Goal: Task Accomplishment & Management: Manage account settings

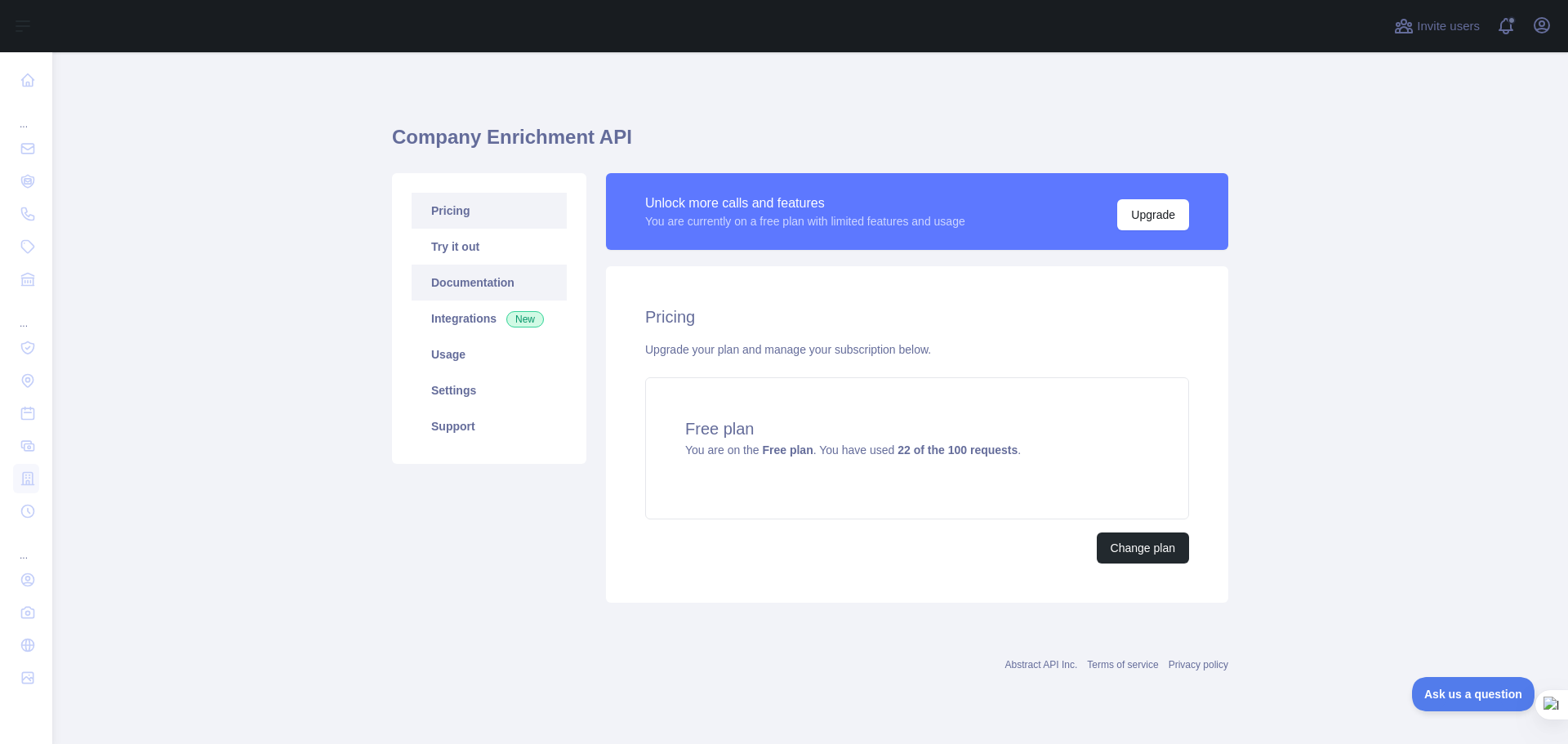
click at [480, 282] on link "Documentation" at bounding box center [489, 282] width 156 height 36
click at [472, 323] on link "Integrations New" at bounding box center [489, 318] width 156 height 36
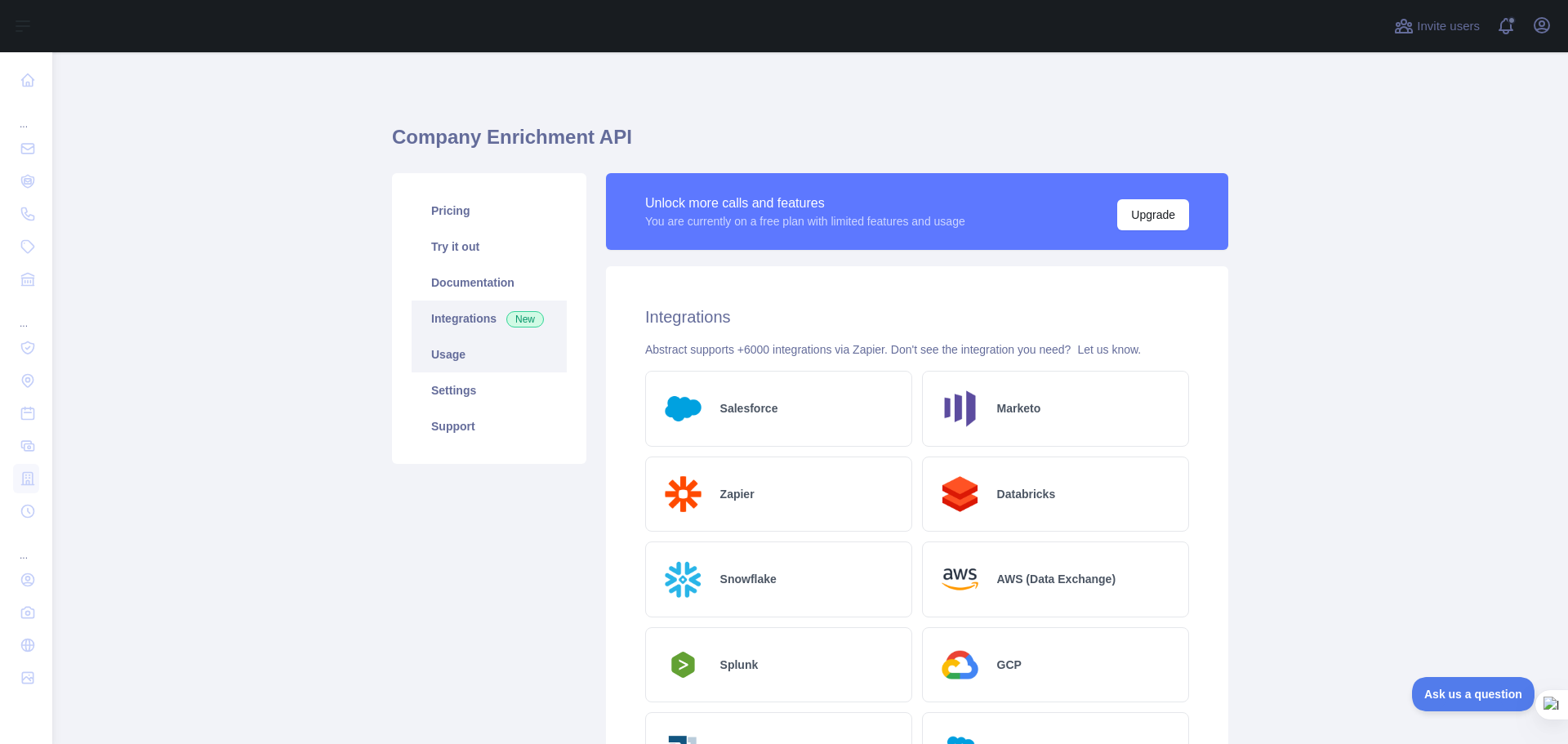
click at [481, 362] on link "Usage" at bounding box center [489, 354] width 156 height 36
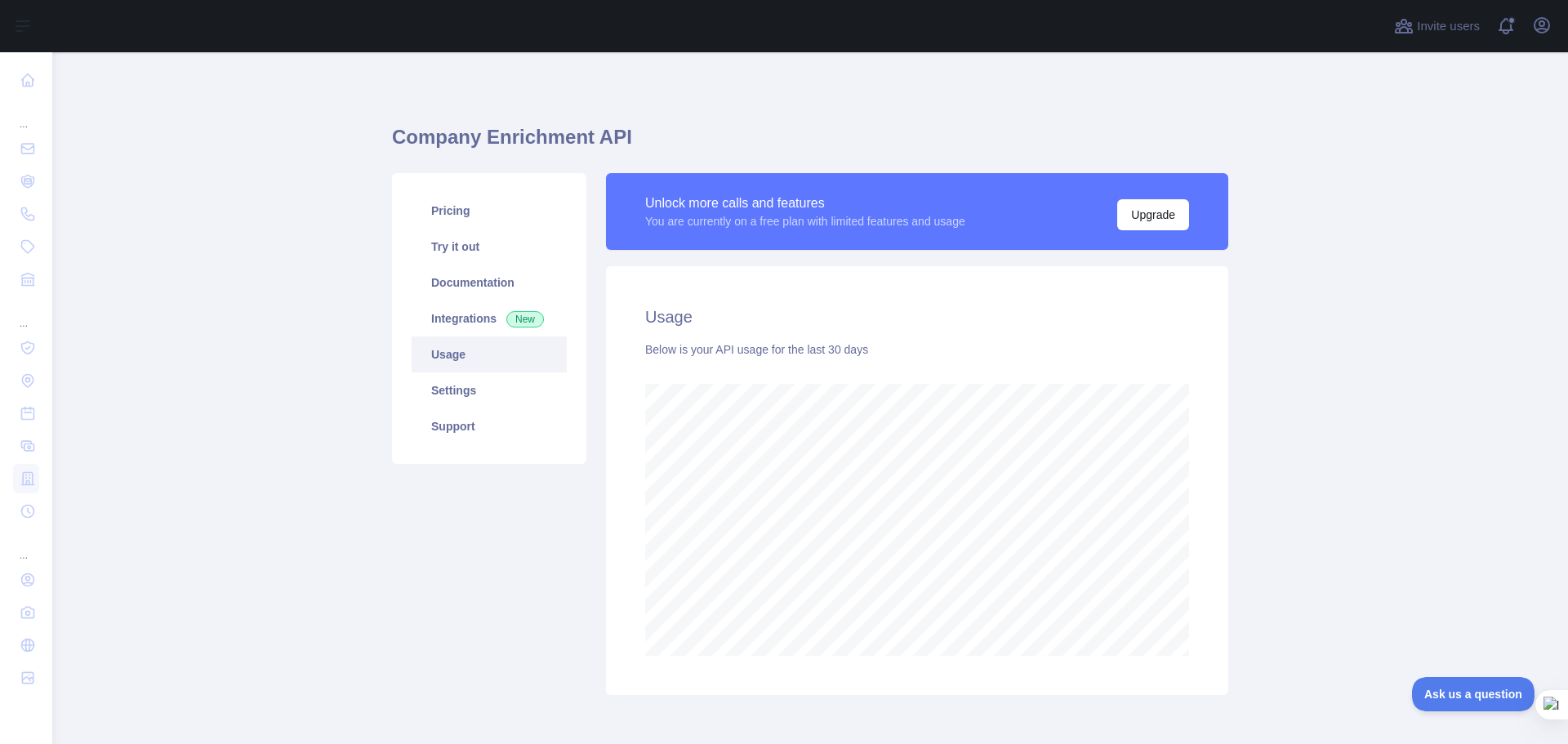
scroll to position [691, 1504]
click at [479, 394] on link "Settings" at bounding box center [489, 390] width 156 height 36
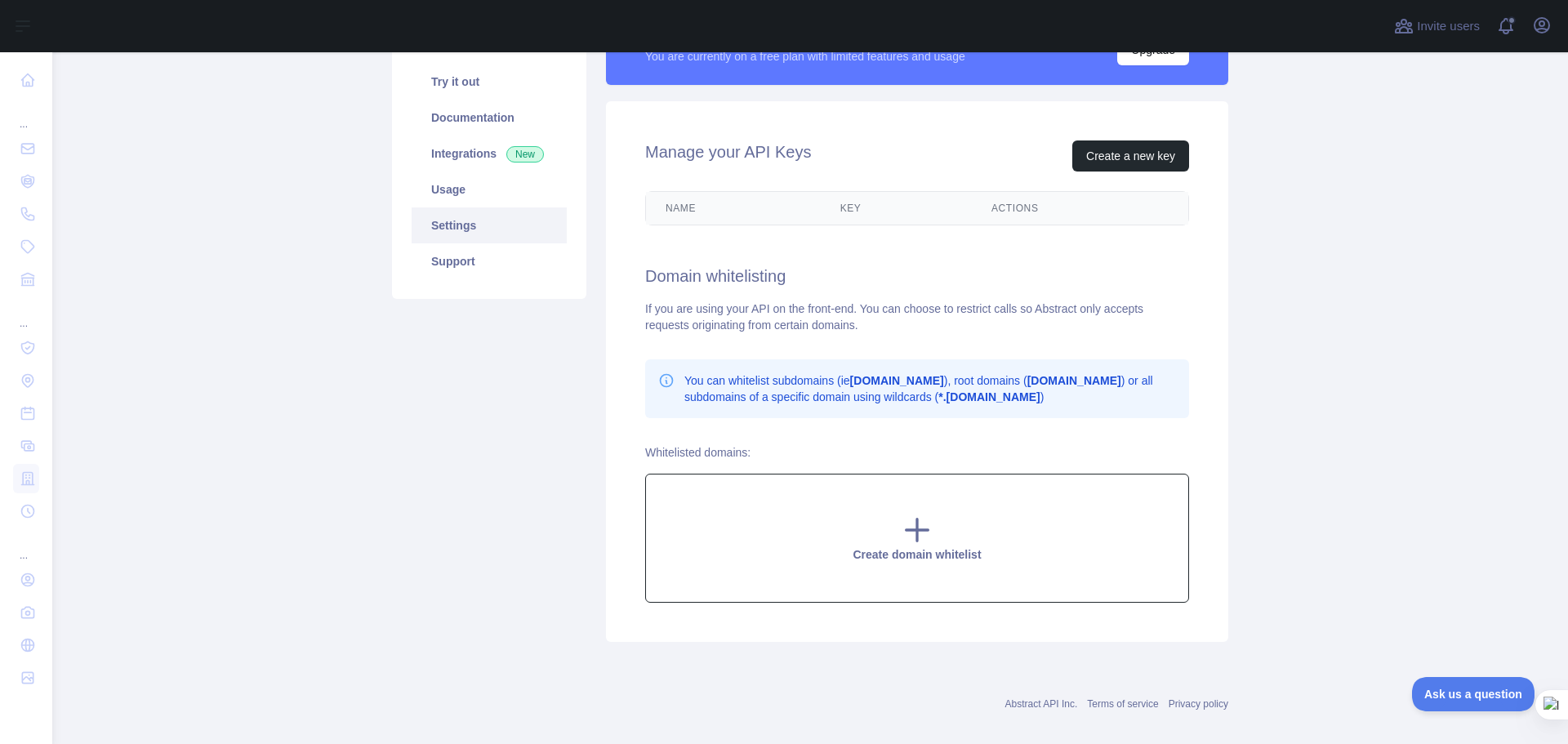
scroll to position [184, 0]
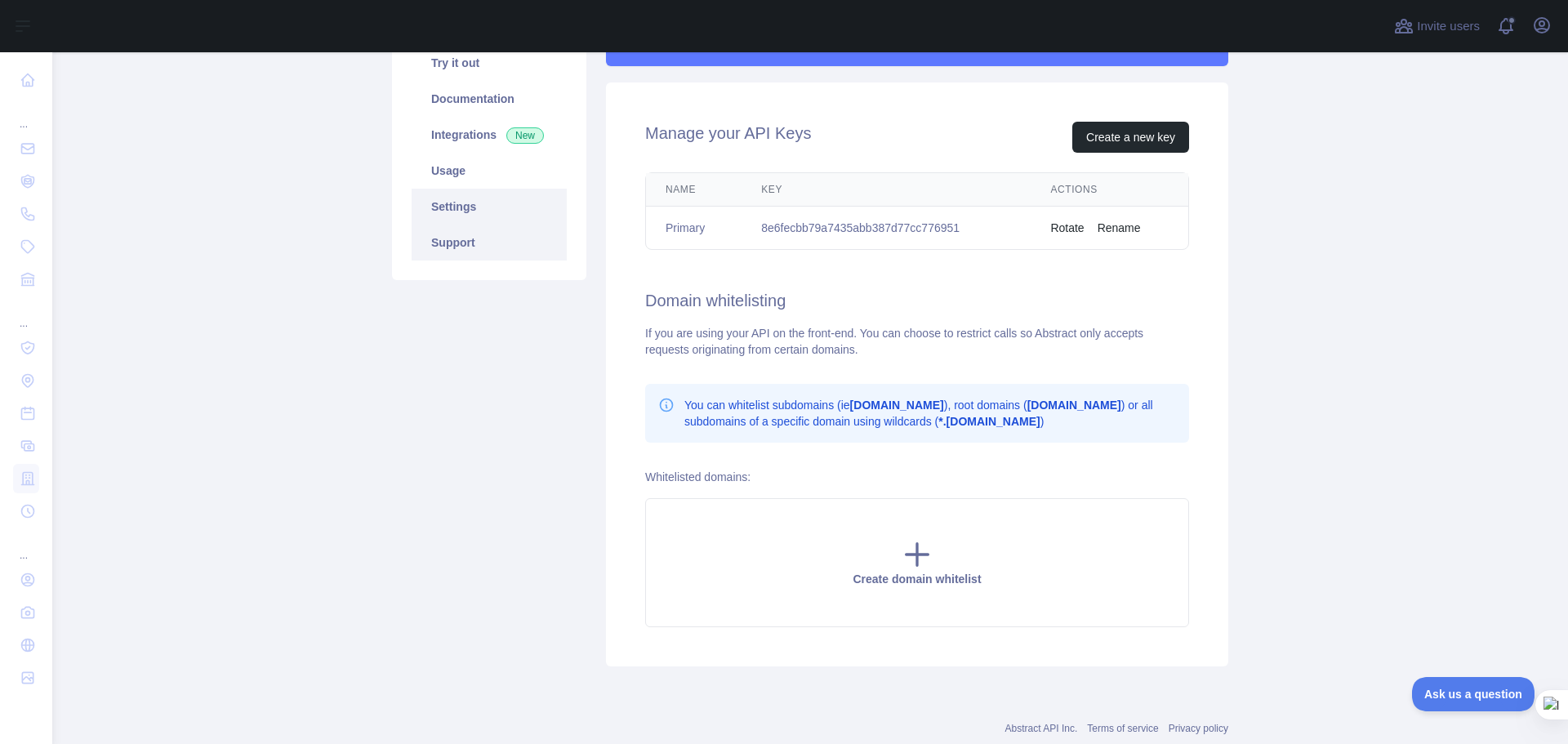
click at [466, 249] on link "Support" at bounding box center [489, 242] width 156 height 36
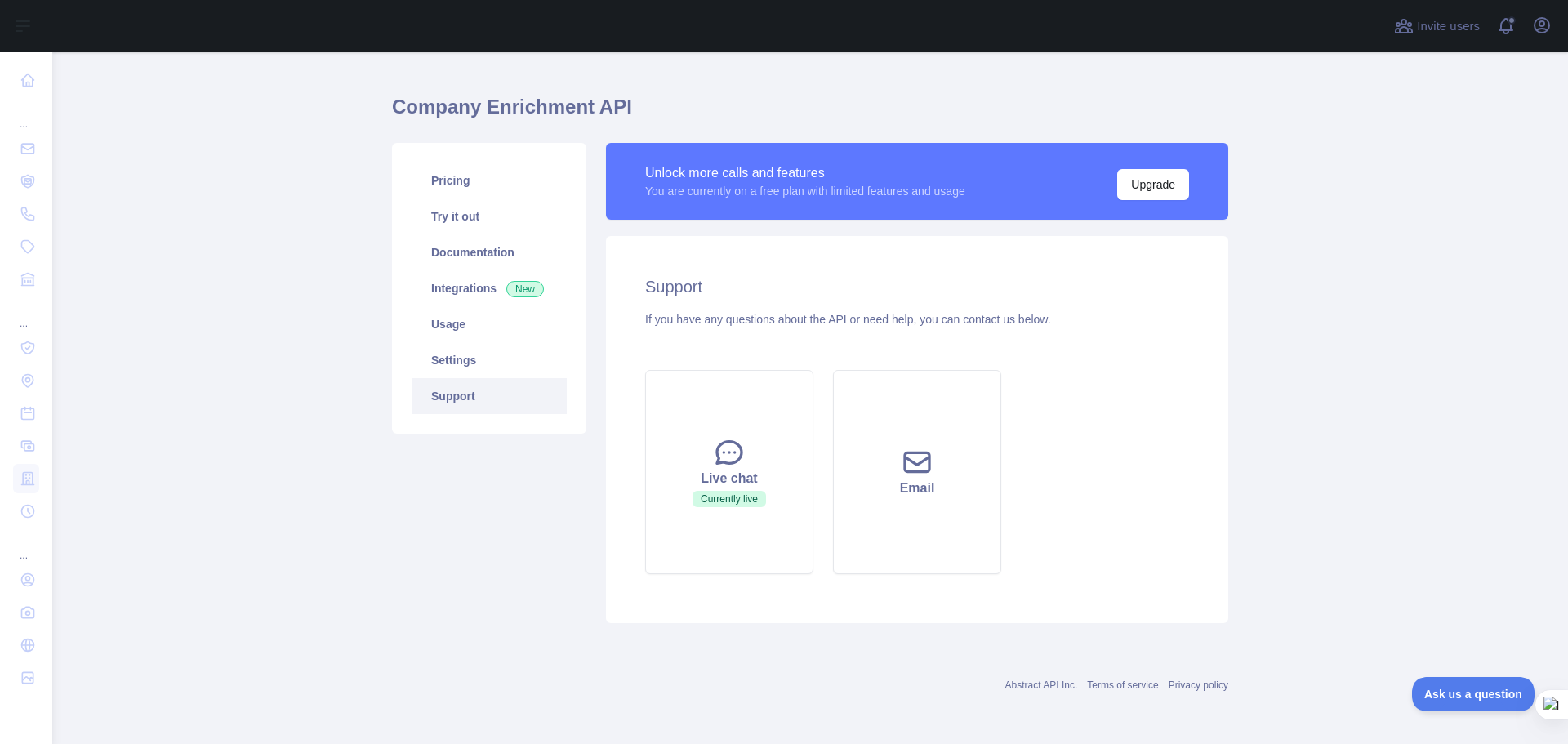
scroll to position [30, 0]
click at [456, 355] on link "Settings" at bounding box center [489, 360] width 156 height 36
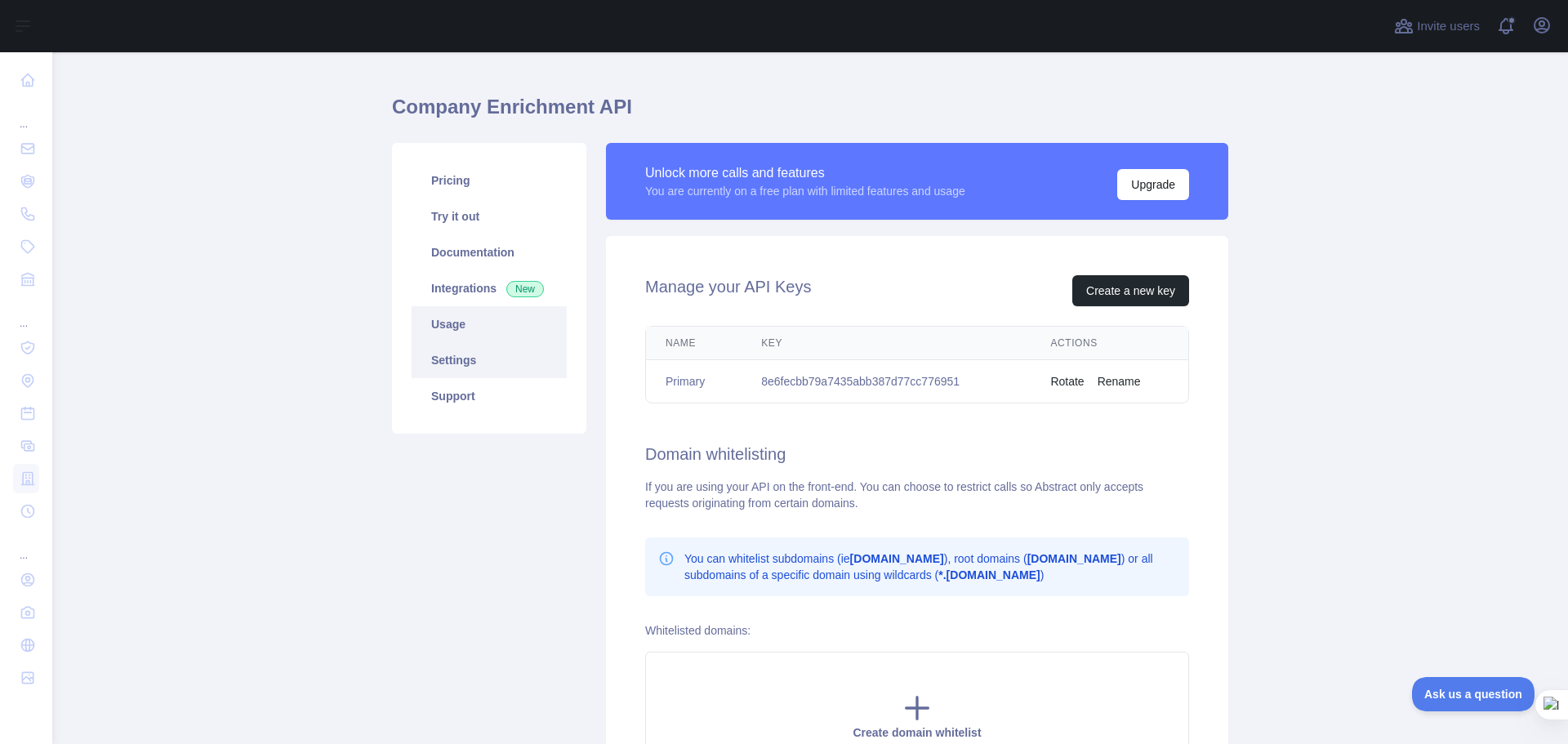
click at [458, 334] on link "Usage" at bounding box center [489, 324] width 156 height 36
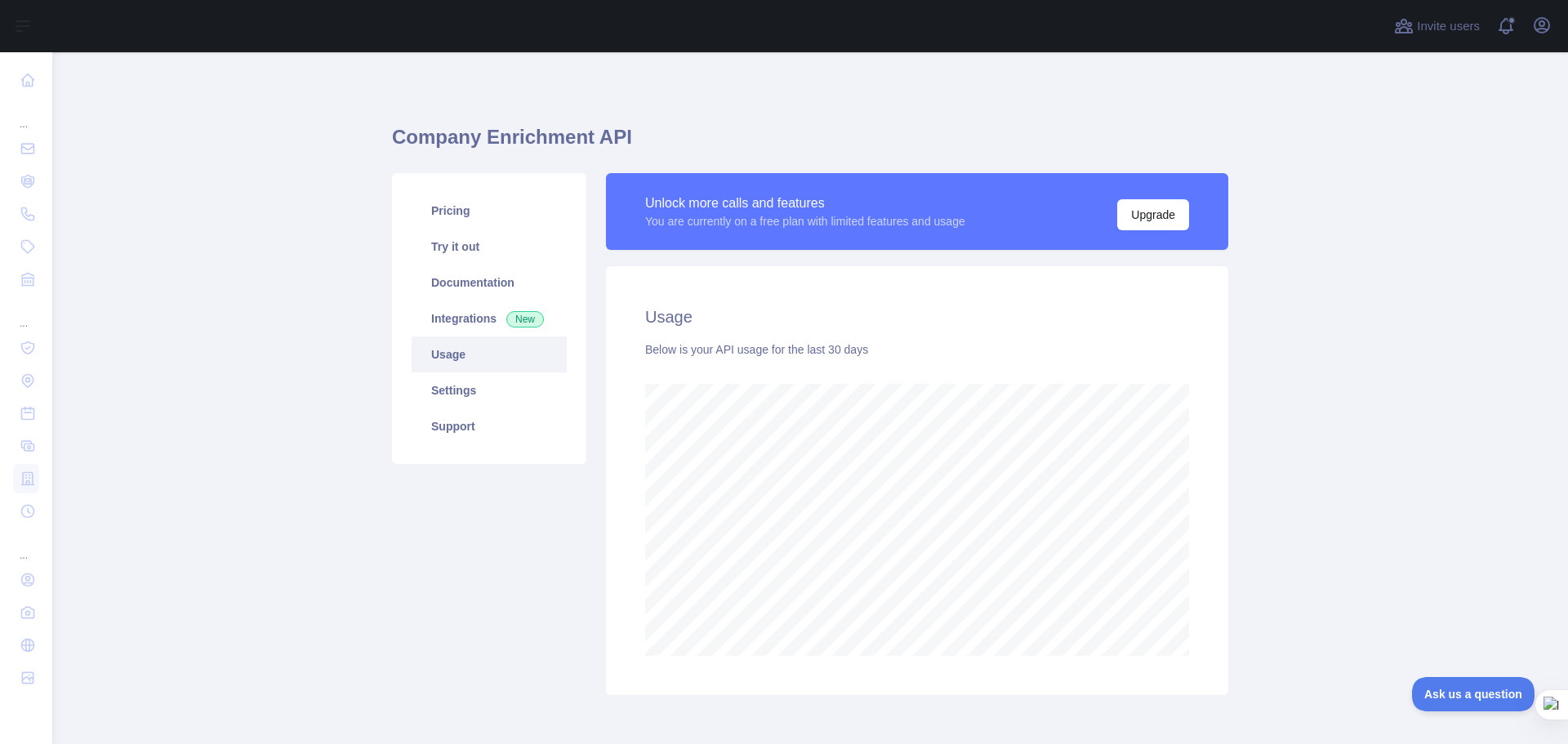
scroll to position [691, 1504]
click at [463, 389] on link "Settings" at bounding box center [489, 390] width 156 height 36
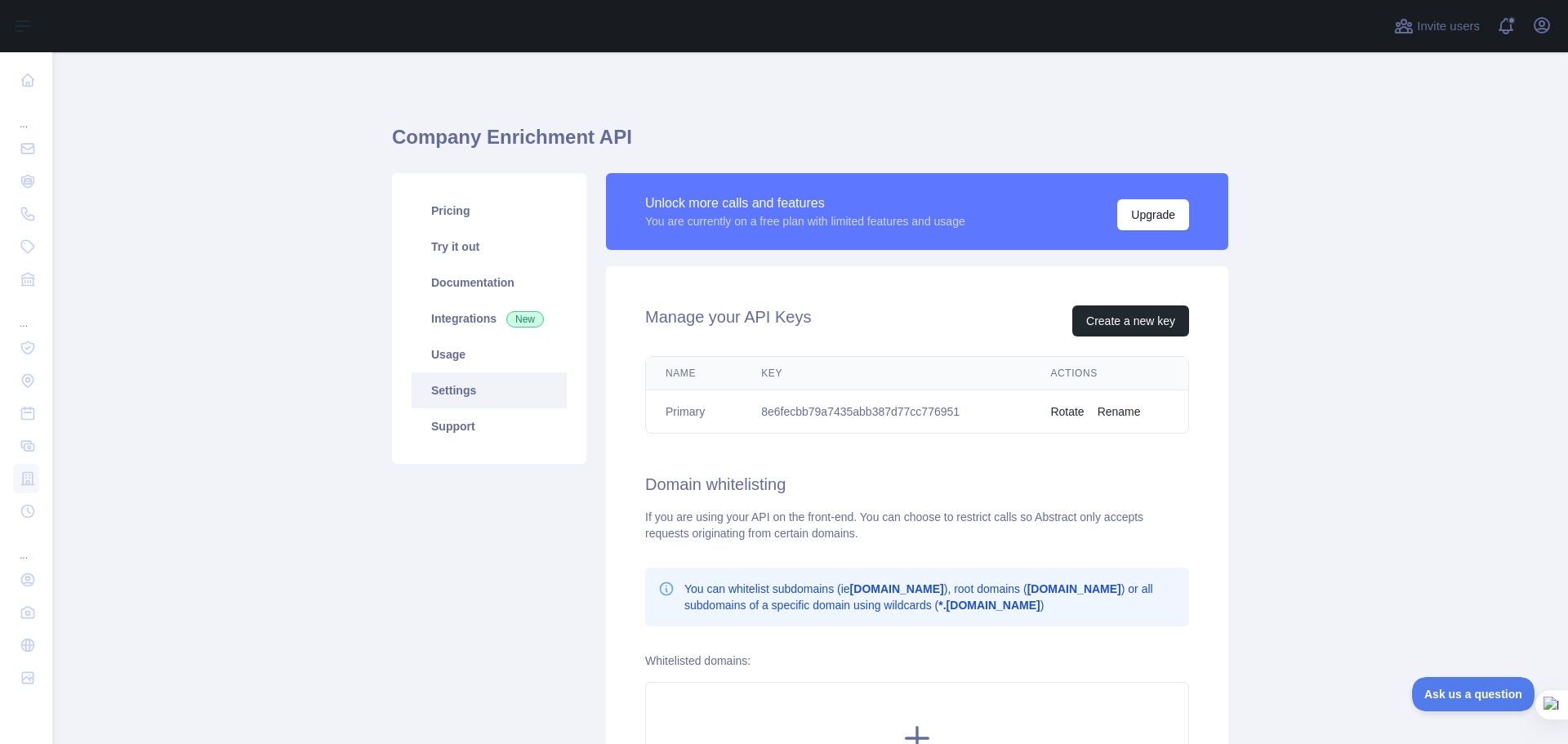
click at [832, 412] on td "8e6fecbb79a7435abb387d77cc776951" at bounding box center [885, 411] width 289 height 43
copy td "8e6fecbb79a7435abb387d77cc776951"
